Goal: Find specific page/section

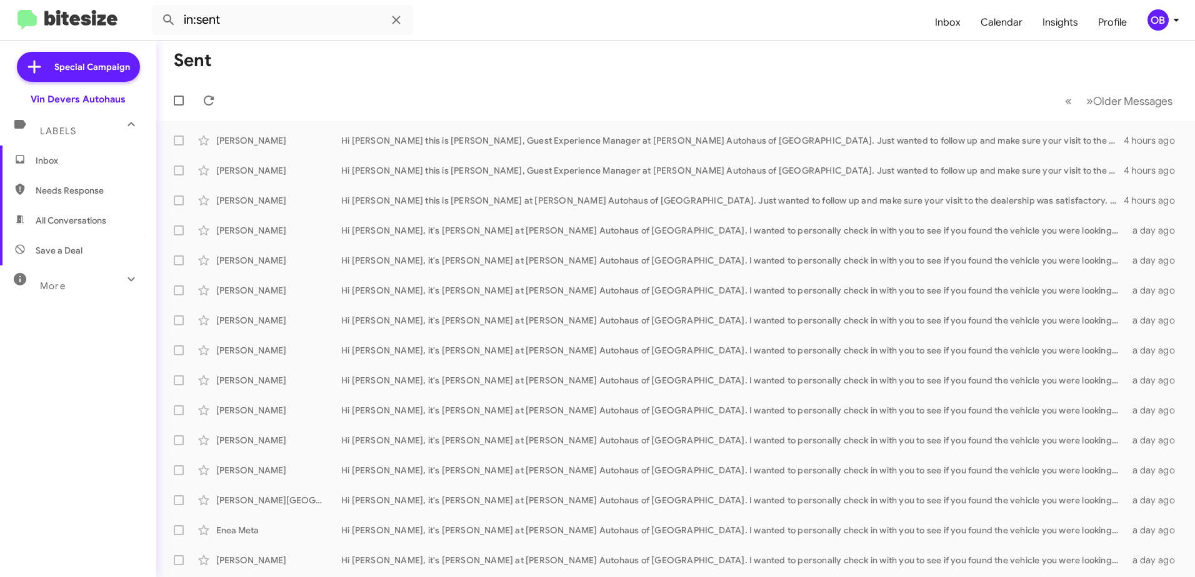
click at [106, 281] on div "More" at bounding box center [65, 280] width 111 height 23
click at [42, 167] on span "Inbox" at bounding box center [78, 161] width 156 height 30
